Goal: Transaction & Acquisition: Purchase product/service

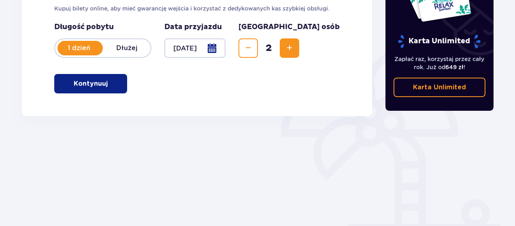
scroll to position [162, 0]
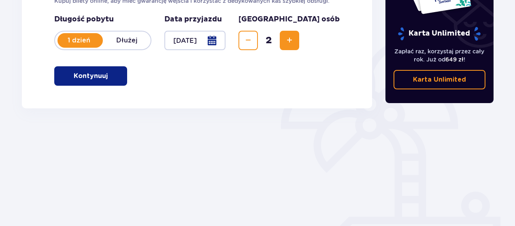
click at [106, 78] on span "button" at bounding box center [109, 76] width 10 height 10
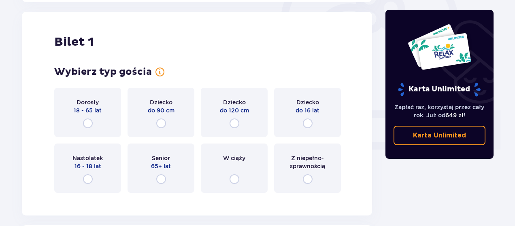
scroll to position [270, 0]
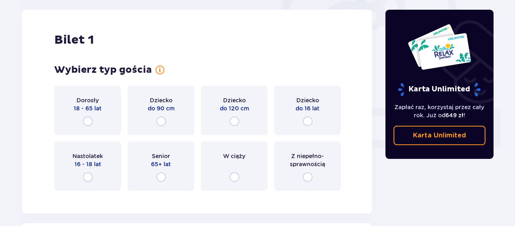
click at [82, 119] on div "Dorosły 18 - 65 lat" at bounding box center [87, 110] width 67 height 49
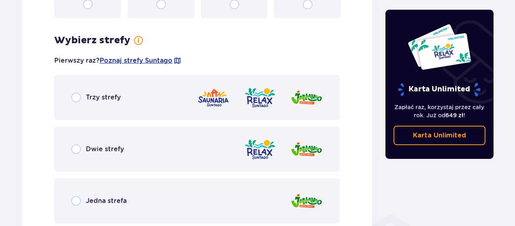
scroll to position [468, 0]
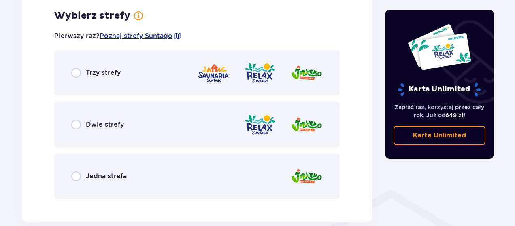
click at [131, 126] on div "Dwie strefy" at bounding box center [196, 124] width 285 height 45
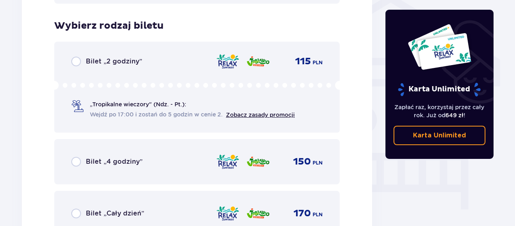
scroll to position [673, 0]
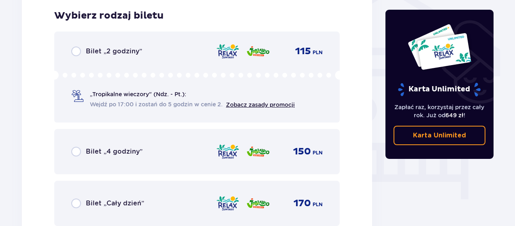
click at [117, 59] on div "Bilet „2 godziny” 115 PLN „Tropikalne wieczory" (Ndz. - Pt.): Wejdź po 17:00 i …" at bounding box center [196, 77] width 285 height 91
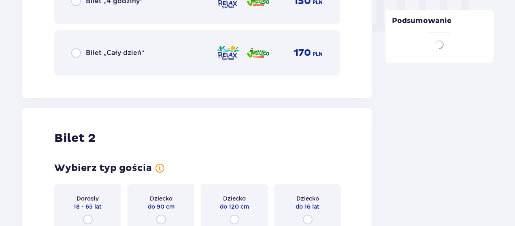
scroll to position [922, 0]
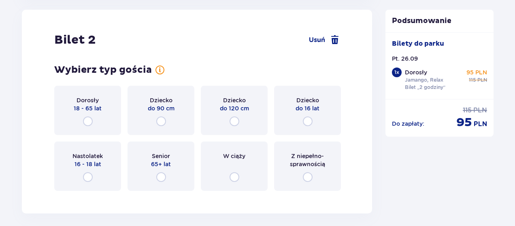
click at [98, 112] on p "18 - 65 lat" at bounding box center [88, 108] width 28 height 8
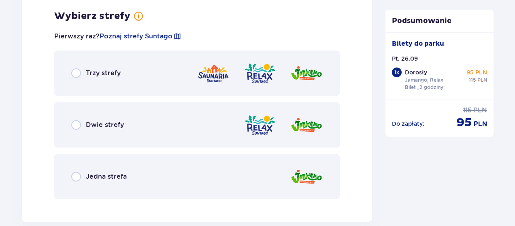
scroll to position [1119, 0]
click at [84, 124] on div "Dwie strefy" at bounding box center [97, 125] width 53 height 10
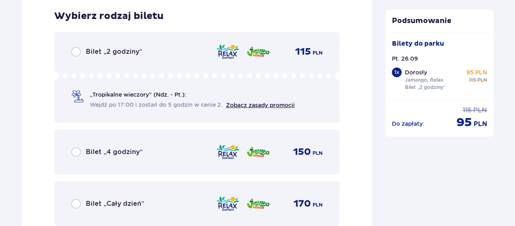
scroll to position [1325, 0]
click at [81, 59] on div "Bilet „2 godziny” 115 PLN „Tropikalne wieczory" (Ndz. - Pt.): Wejdź po 17:00 i …" at bounding box center [196, 77] width 285 height 91
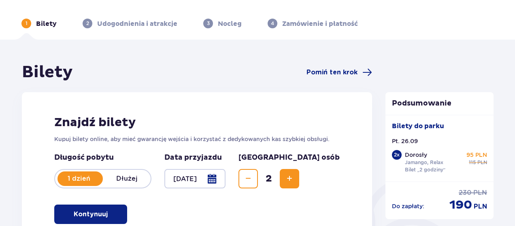
scroll to position [0, 0]
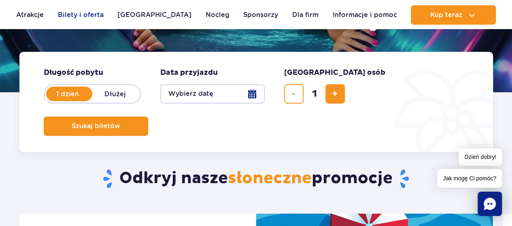
click at [76, 14] on link "Bilety i oferta" at bounding box center [81, 14] width 46 height 19
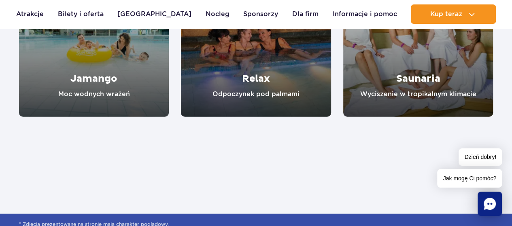
scroll to position [809, 0]
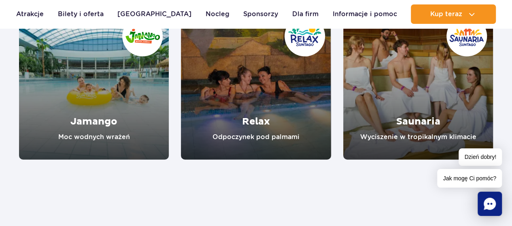
click at [140, 104] on link "Jamango" at bounding box center [94, 85] width 150 height 150
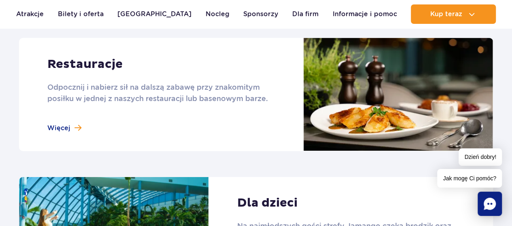
scroll to position [1011, 0]
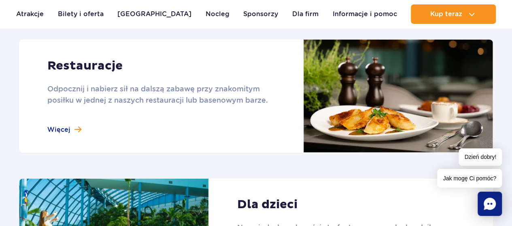
click at [67, 129] on link at bounding box center [256, 96] width 474 height 113
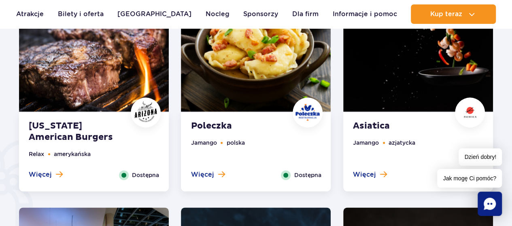
scroll to position [445, 0]
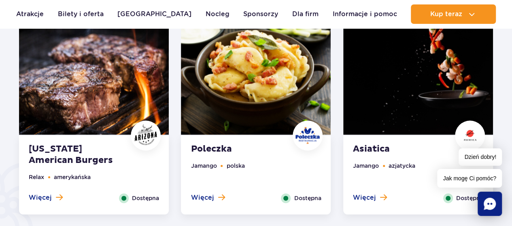
click at [75, 190] on ul "Relax amerykańska" at bounding box center [94, 183] width 130 height 21
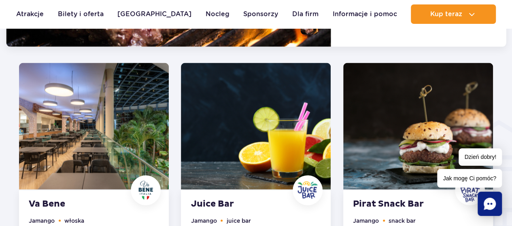
scroll to position [871, 0]
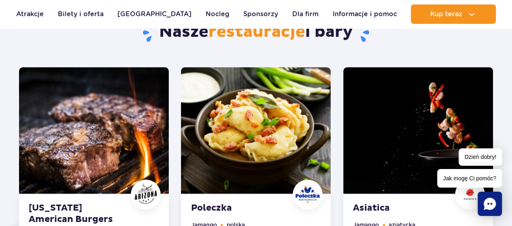
click at [260, 164] on img at bounding box center [256, 130] width 150 height 127
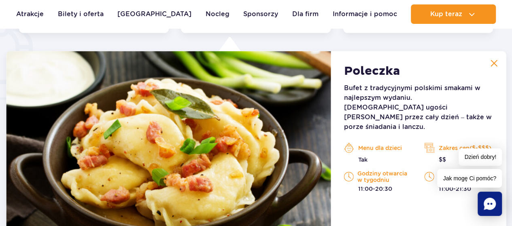
scroll to position [629, 0]
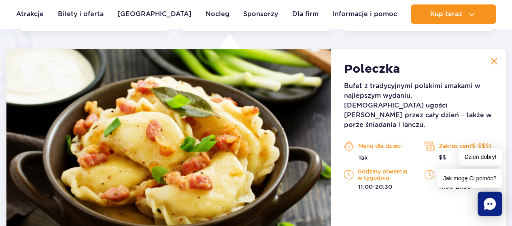
click at [494, 59] on img at bounding box center [493, 60] width 7 height 7
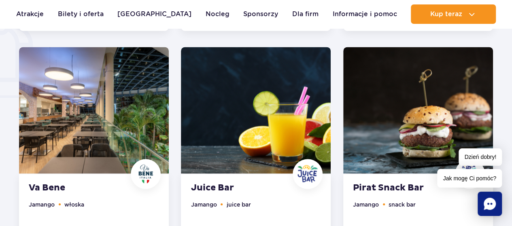
click at [467, 92] on img at bounding box center [418, 110] width 150 height 127
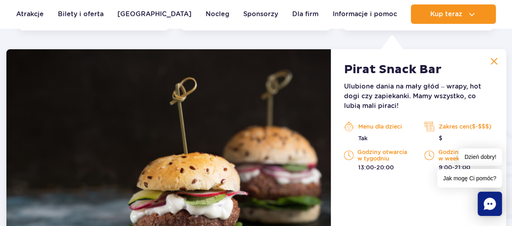
scroll to position [851, 0]
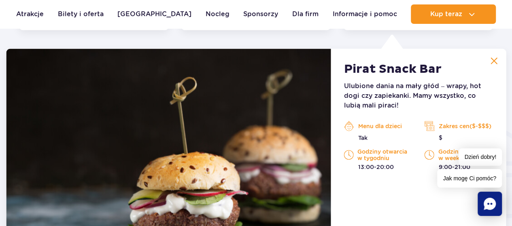
click at [492, 60] on button at bounding box center [493, 61] width 16 height 16
